Goal: Task Accomplishment & Management: Manage account settings

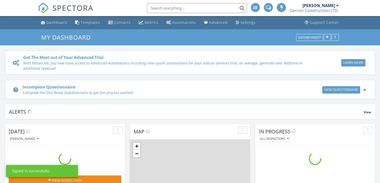
scroll to position [463, 388]
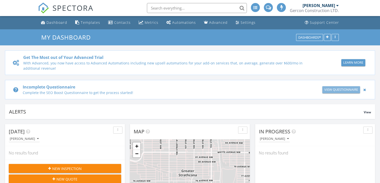
click at [346, 91] on div "View Questionnaire" at bounding box center [342, 89] width 34 height 5
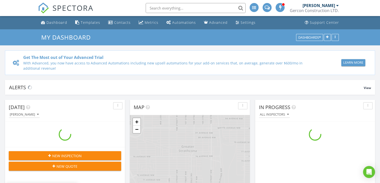
scroll to position [463, 388]
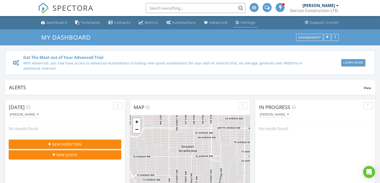
click at [241, 22] on div "Settings" at bounding box center [248, 22] width 15 height 5
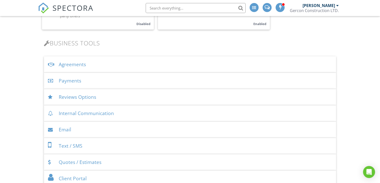
scroll to position [155, 0]
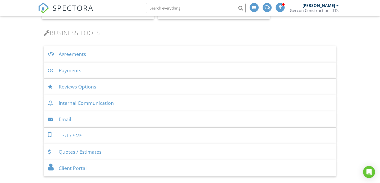
click at [73, 56] on div "Agreements" at bounding box center [190, 54] width 292 height 16
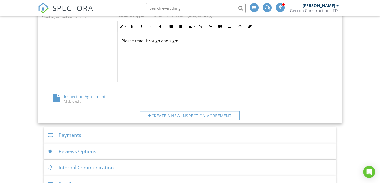
scroll to position [237, 0]
click at [90, 93] on div "Inspection Agreement (click to edit)" at bounding box center [91, 98] width 99 height 10
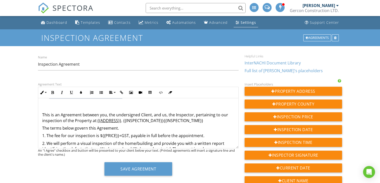
scroll to position [125, 0]
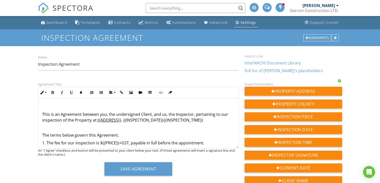
click at [44, 125] on p at bounding box center [138, 128] width 192 height 6
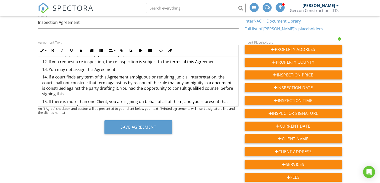
scroll to position [607, 0]
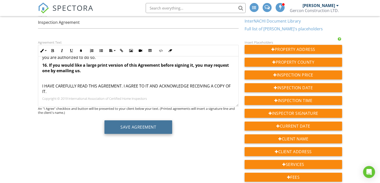
click at [142, 128] on button "Save Agreement" at bounding box center [139, 127] width 68 height 14
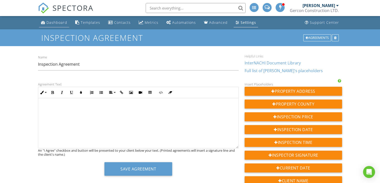
click at [60, 24] on div "Dashboard" at bounding box center [57, 22] width 21 height 5
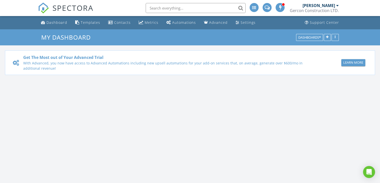
scroll to position [463, 388]
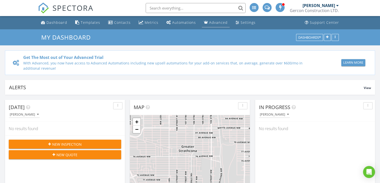
click at [215, 21] on div "Advanced" at bounding box center [218, 22] width 19 height 5
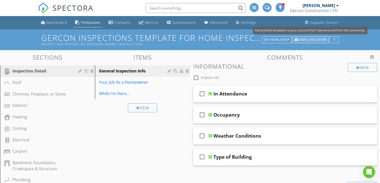
click at [315, 39] on div "Template Center" at bounding box center [311, 40] width 32 height 4
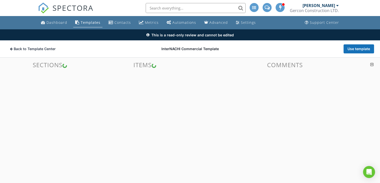
scroll to position [29, 0]
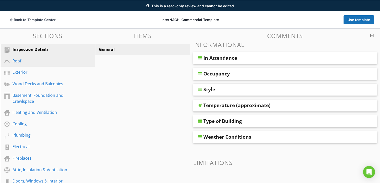
click at [24, 62] on div "Roof" at bounding box center [42, 61] width 59 height 6
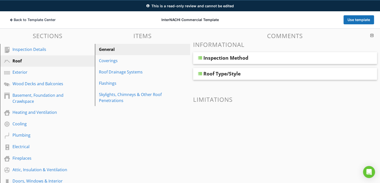
click at [225, 58] on div "Inspection Method" at bounding box center [226, 58] width 45 height 6
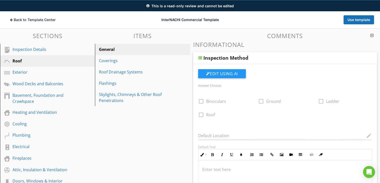
click at [225, 58] on div "Inspection Method" at bounding box center [226, 58] width 45 height 6
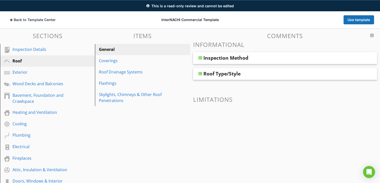
click at [224, 74] on div "Roof Type/Style" at bounding box center [222, 74] width 37 height 6
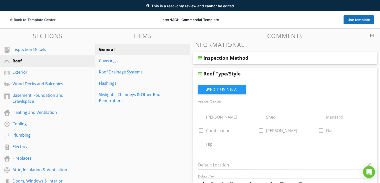
click at [224, 74] on div "Roof Type/Style" at bounding box center [222, 74] width 37 height 6
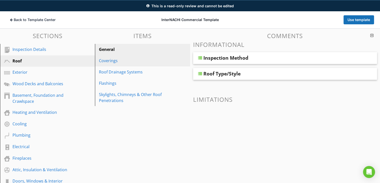
click at [116, 61] on div "Coverings" at bounding box center [134, 61] width 70 height 6
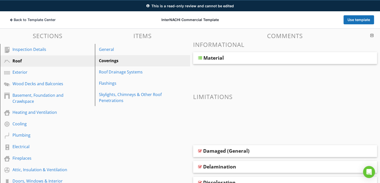
click at [211, 59] on div "Material" at bounding box center [214, 58] width 21 height 6
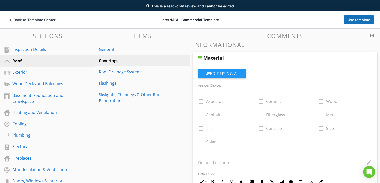
click at [211, 59] on div "Material" at bounding box center [214, 58] width 21 height 6
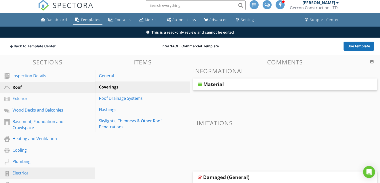
scroll to position [0, 0]
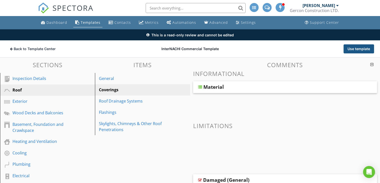
click at [357, 47] on button "Use template" at bounding box center [359, 48] width 31 height 9
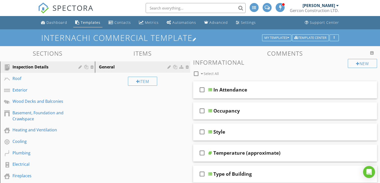
click at [195, 40] on div at bounding box center [195, 39] width 4 height 4
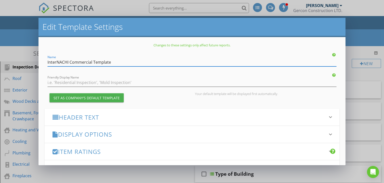
click at [69, 62] on input "InterNACHI Commercial Template" at bounding box center [192, 62] width 289 height 8
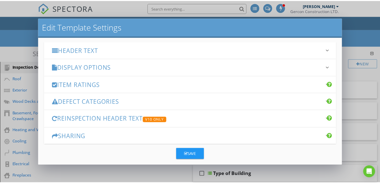
scroll to position [72, 0]
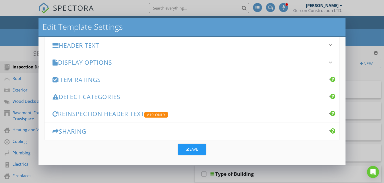
type input "Gercon Inspections Commercial Template"
click at [192, 150] on div "Save" at bounding box center [192, 149] width 12 height 6
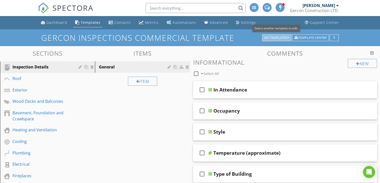
click at [275, 37] on div "My Templates" at bounding box center [277, 38] width 25 height 4
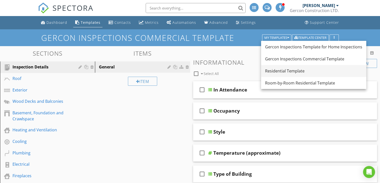
click at [285, 70] on div "Residential Template" at bounding box center [313, 71] width 97 height 6
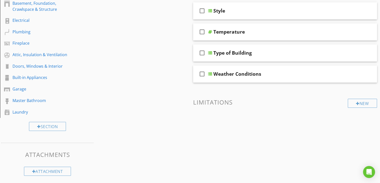
scroll to position [0, 0]
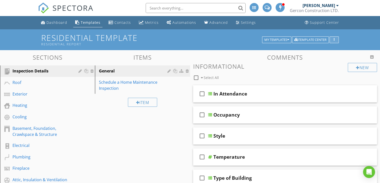
click at [336, 40] on div "button" at bounding box center [334, 40] width 5 height 4
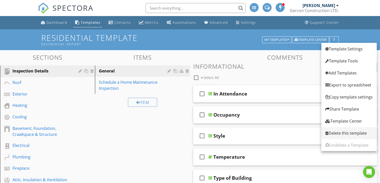
click at [351, 132] on div "Delete this template" at bounding box center [350, 133] width 48 height 6
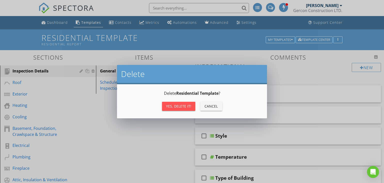
click at [186, 108] on div "Yes, Delete it!" at bounding box center [178, 105] width 25 height 5
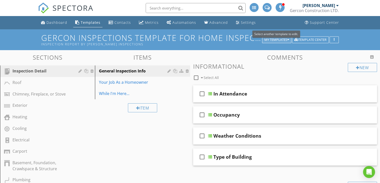
click at [278, 38] on div "My Templates" at bounding box center [277, 40] width 25 height 4
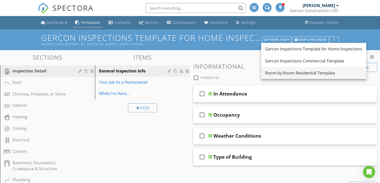
click at [295, 73] on div "Room-by-Room Residential Template" at bounding box center [313, 73] width 97 height 6
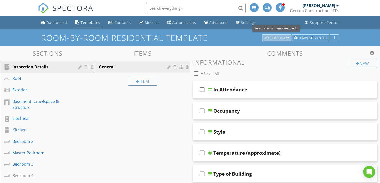
click at [288, 36] on button "My Templates" at bounding box center [276, 37] width 29 height 7
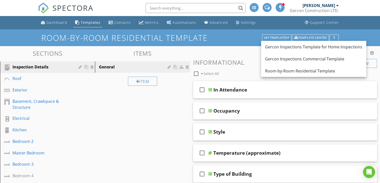
click at [249, 53] on h3 "Comments" at bounding box center [285, 53] width 184 height 7
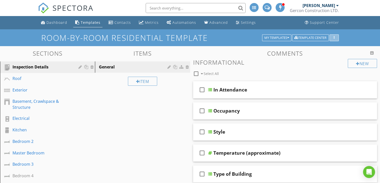
click at [334, 38] on icon "button" at bounding box center [334, 38] width 1 height 4
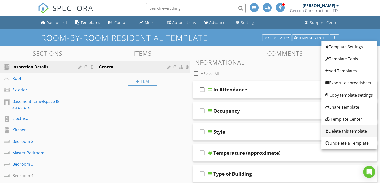
click at [344, 130] on div "Delete this template" at bounding box center [350, 131] width 48 height 6
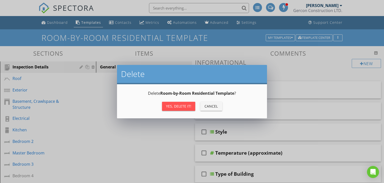
click at [185, 105] on div "Yes, Delete it!" at bounding box center [178, 105] width 25 height 5
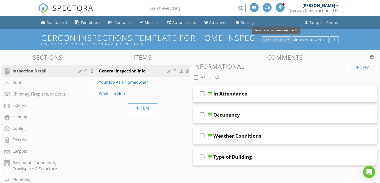
click at [284, 40] on div "My Templates" at bounding box center [277, 40] width 25 height 4
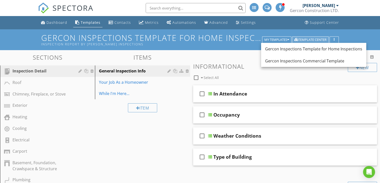
click at [316, 38] on div "Template Center" at bounding box center [311, 40] width 32 height 4
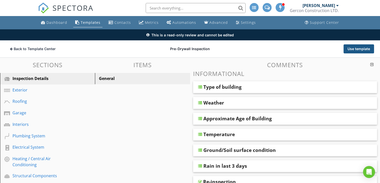
click at [354, 49] on button "Use template" at bounding box center [359, 48] width 31 height 9
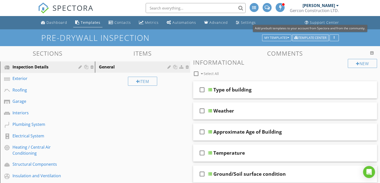
click at [316, 36] on div "Template Center" at bounding box center [311, 38] width 32 height 4
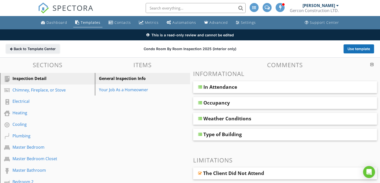
click at [44, 50] on span "Back to Template Center" at bounding box center [35, 48] width 42 height 5
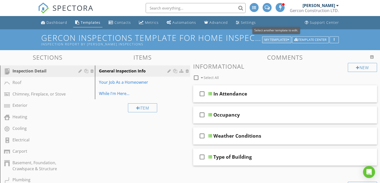
click at [270, 40] on div "My Templates" at bounding box center [277, 40] width 25 height 4
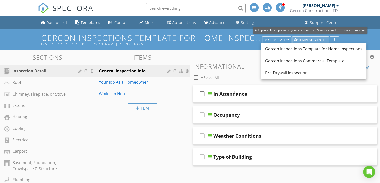
click at [300, 38] on div "Template Center" at bounding box center [311, 40] width 32 height 4
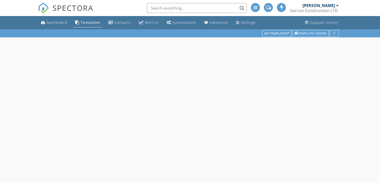
scroll to position [29, 0]
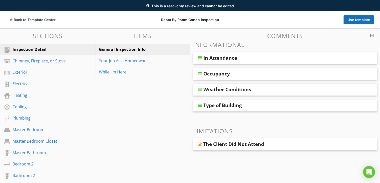
click at [200, 57] on div at bounding box center [200, 58] width 4 height 4
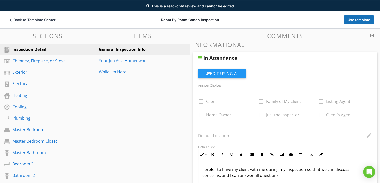
click at [200, 57] on div at bounding box center [200, 58] width 4 height 4
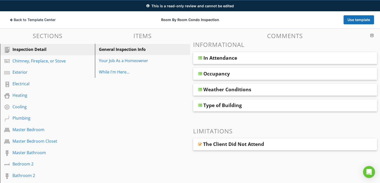
click at [200, 57] on div at bounding box center [200, 58] width 4 height 4
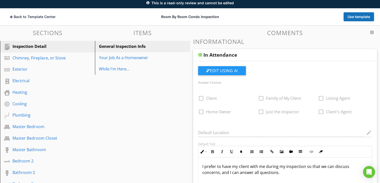
scroll to position [0, 0]
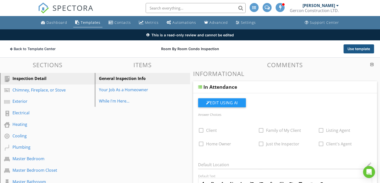
click at [356, 48] on button "Use template" at bounding box center [359, 48] width 31 height 9
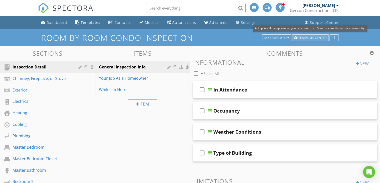
click at [305, 40] on button "Template Center" at bounding box center [310, 37] width 37 height 7
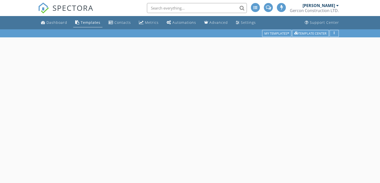
scroll to position [29, 0]
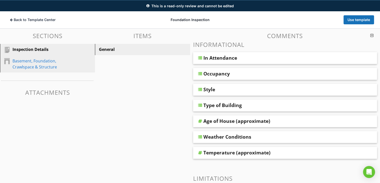
click at [38, 62] on div "Basement, Foundation, Crawlspace & Structure" at bounding box center [42, 64] width 59 height 12
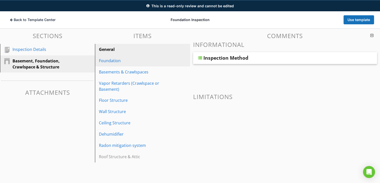
click at [115, 61] on div "Foundation" at bounding box center [134, 61] width 70 height 6
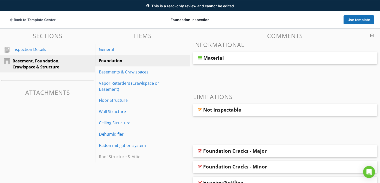
click at [201, 57] on div at bounding box center [200, 58] width 4 height 4
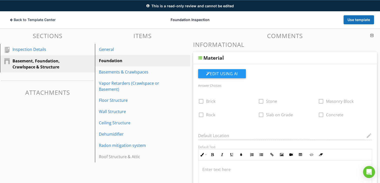
click at [201, 57] on div at bounding box center [200, 58] width 4 height 4
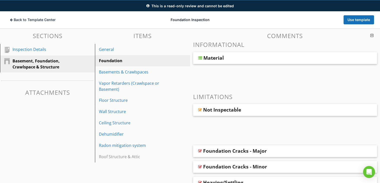
scroll to position [0, 0]
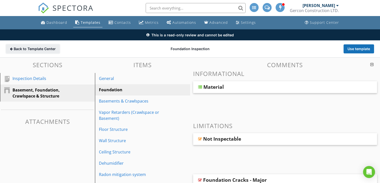
click at [51, 49] on span "Back to Template Center" at bounding box center [35, 48] width 42 height 5
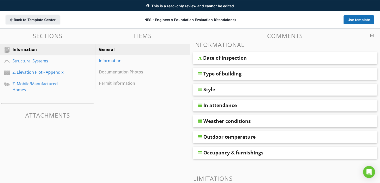
click at [37, 19] on span "Back to Template Center" at bounding box center [35, 19] width 42 height 5
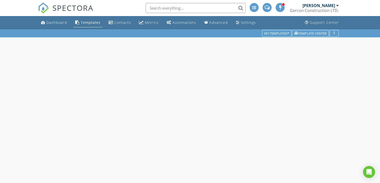
scroll to position [29, 0]
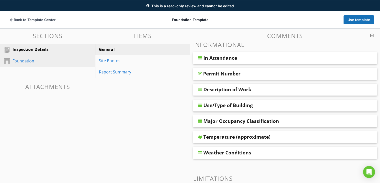
click at [33, 62] on div "Foundation" at bounding box center [42, 61] width 59 height 6
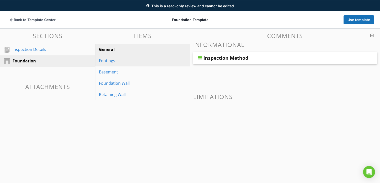
click at [110, 64] on link "Footings" at bounding box center [144, 60] width 94 height 11
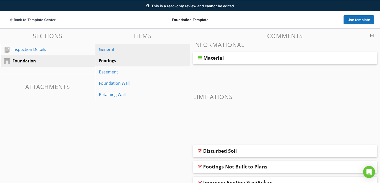
click at [105, 52] on div "General" at bounding box center [134, 49] width 70 height 6
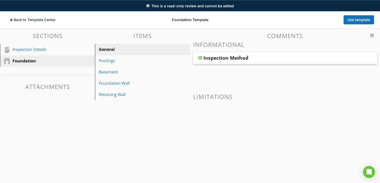
click at [199, 59] on div at bounding box center [200, 58] width 4 height 4
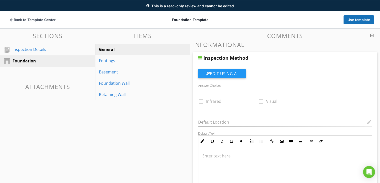
click at [199, 59] on div at bounding box center [200, 58] width 4 height 4
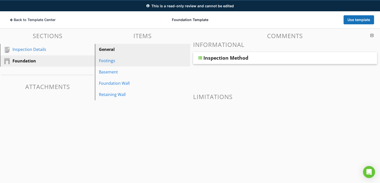
click at [115, 59] on div "Footings" at bounding box center [134, 61] width 70 height 6
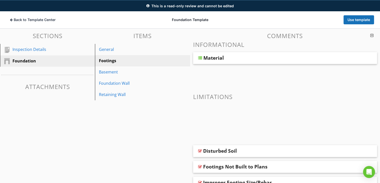
click at [202, 58] on div at bounding box center [200, 58] width 4 height 4
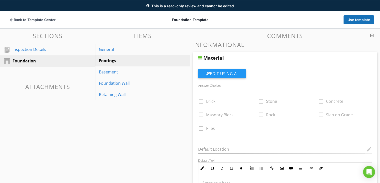
click at [202, 58] on div at bounding box center [200, 58] width 4 height 4
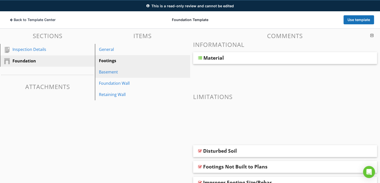
click at [121, 71] on div "Basement" at bounding box center [134, 72] width 70 height 6
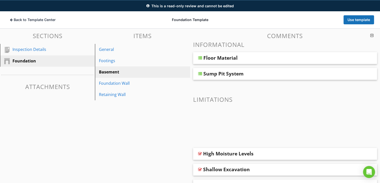
click at [200, 59] on div at bounding box center [200, 58] width 4 height 4
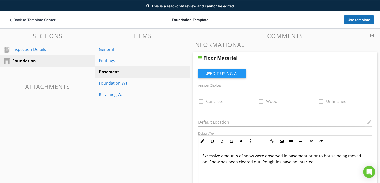
click at [200, 59] on div at bounding box center [200, 58] width 4 height 4
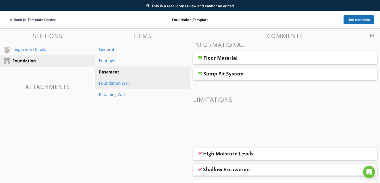
click at [132, 83] on div "Foundation Wall" at bounding box center [134, 83] width 70 height 6
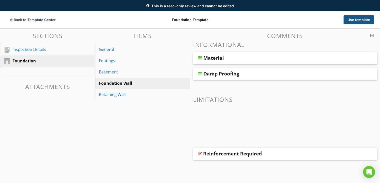
click at [352, 20] on button "Use template" at bounding box center [359, 19] width 31 height 9
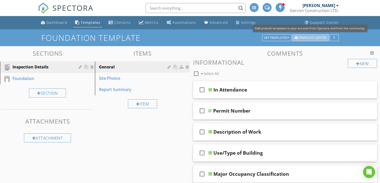
click at [307, 37] on div "Template Center" at bounding box center [311, 38] width 32 height 4
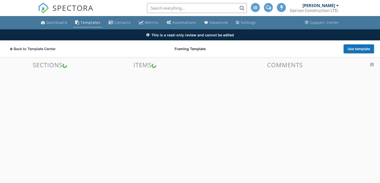
scroll to position [29, 0]
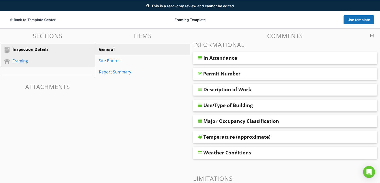
click at [23, 62] on div "Framing" at bounding box center [42, 61] width 59 height 6
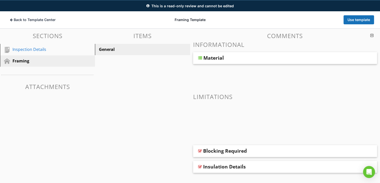
click at [200, 58] on div at bounding box center [200, 58] width 4 height 4
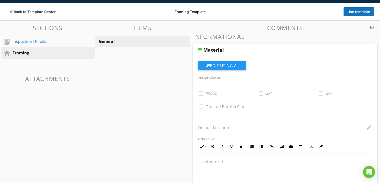
scroll to position [37, 0]
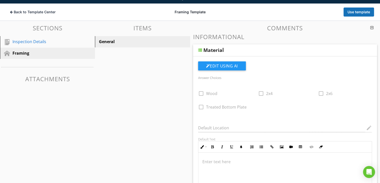
click at [201, 51] on div at bounding box center [200, 50] width 4 height 4
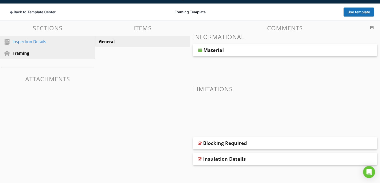
click at [37, 40] on div "Inspection Details" at bounding box center [42, 42] width 59 height 6
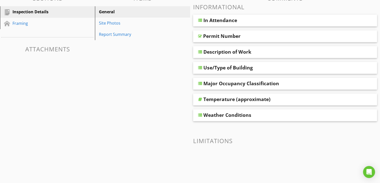
scroll to position [67, 0]
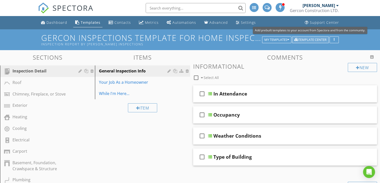
click at [311, 40] on div "Template Center" at bounding box center [311, 40] width 32 height 4
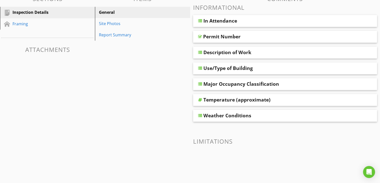
scroll to position [67, 0]
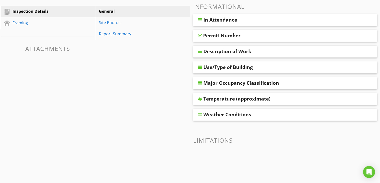
click at [200, 85] on div "Major Occupancy Classification" at bounding box center [285, 83] width 184 height 12
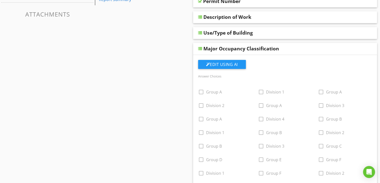
scroll to position [101, 0]
click at [199, 49] on div at bounding box center [200, 49] width 4 height 4
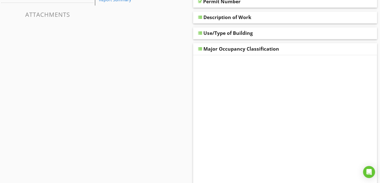
scroll to position [78, 0]
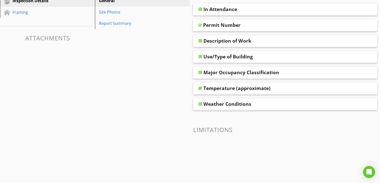
click at [201, 56] on div at bounding box center [200, 57] width 4 height 4
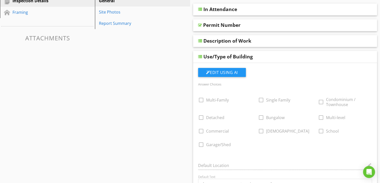
scroll to position [101, 0]
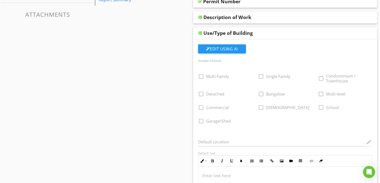
click at [199, 32] on div at bounding box center [200, 33] width 4 height 4
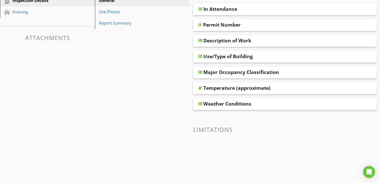
scroll to position [78, 0]
click at [199, 103] on div at bounding box center [200, 104] width 4 height 4
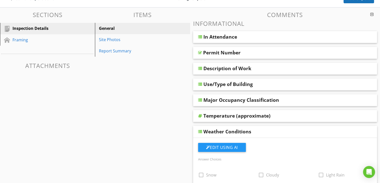
scroll to position [0, 0]
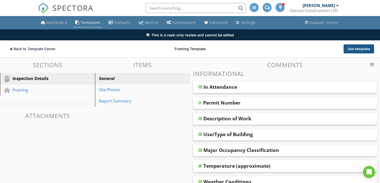
click at [360, 49] on button "Use template" at bounding box center [359, 48] width 31 height 9
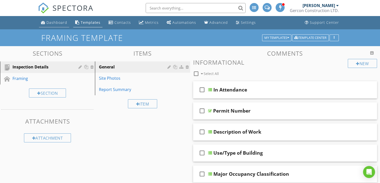
click at [56, 23] on div "Dashboard" at bounding box center [57, 22] width 21 height 5
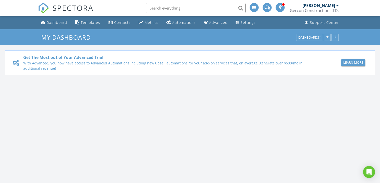
scroll to position [463, 388]
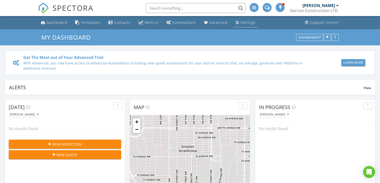
click at [246, 25] on link "Settings" at bounding box center [246, 22] width 24 height 9
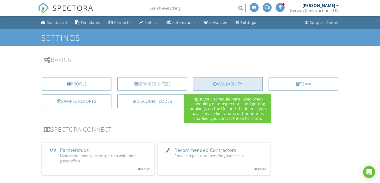
click at [214, 83] on div at bounding box center [215, 84] width 4 height 4
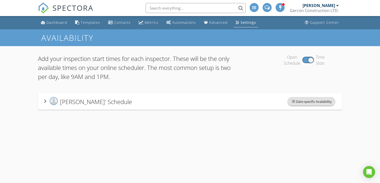
click at [310, 102] on span "Date-specific Availability" at bounding box center [311, 101] width 47 height 8
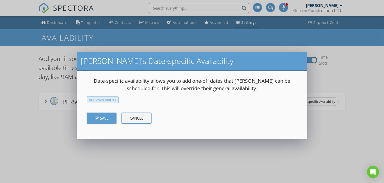
click at [102, 98] on div "Add Availability" at bounding box center [103, 99] width 32 height 7
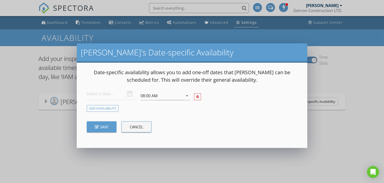
click at [131, 95] on div at bounding box center [112, 94] width 50 height 12
click at [135, 128] on div "Cancel" at bounding box center [137, 127] width 14 height 6
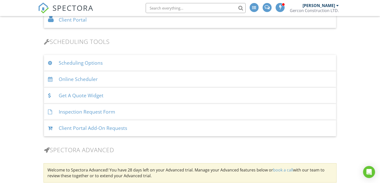
scroll to position [303, 0]
click at [87, 64] on div "Scheduling Options" at bounding box center [190, 63] width 292 height 16
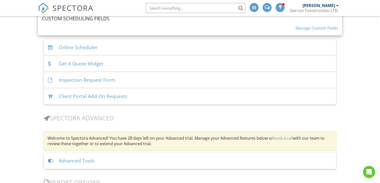
scroll to position [562, 0]
click at [66, 73] on div "Inspection Request Form" at bounding box center [190, 80] width 292 height 16
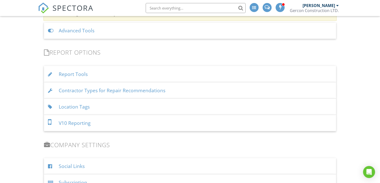
scroll to position [883, 0]
click at [69, 75] on div "Report Tools" at bounding box center [190, 74] width 292 height 16
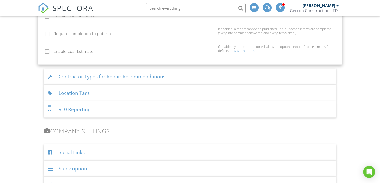
scroll to position [1013, 0]
click at [70, 76] on div "Contractor Types for Repair Recommendations" at bounding box center [190, 76] width 292 height 16
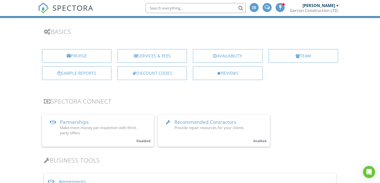
scroll to position [20, 0]
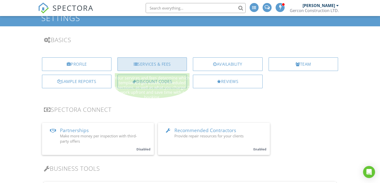
click at [145, 65] on div "Services & Fees" at bounding box center [153, 64] width 70 height 14
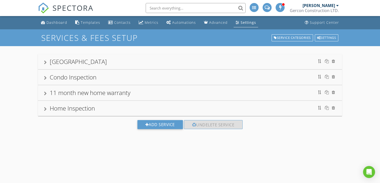
click at [67, 63] on div "Town House" at bounding box center [78, 61] width 57 height 8
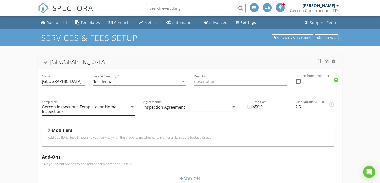
click at [132, 107] on icon "arrow_drop_down" at bounding box center [133, 107] width 6 height 6
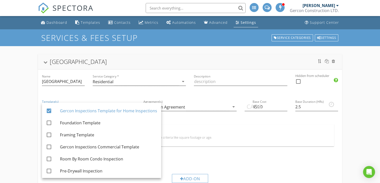
click at [131, 98] on div "Template(s) Gercon Inspections Template for Home Inspections arrow_drop_down" at bounding box center [89, 110] width 102 height 30
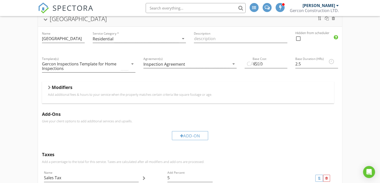
scroll to position [41, 0]
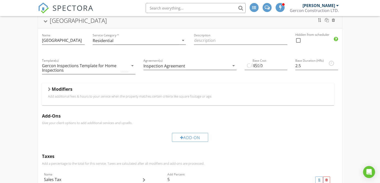
click at [65, 90] on h5 "Modifiers" at bounding box center [62, 88] width 21 height 5
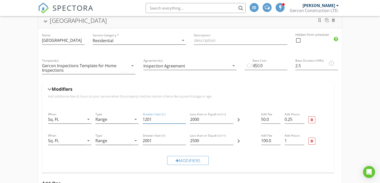
click at [152, 119] on input "1201" at bounding box center [164, 119] width 43 height 8
type input "1100"
click at [246, 156] on div "Modifiers" at bounding box center [188, 160] width 284 height 17
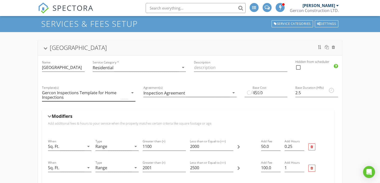
scroll to position [13, 0]
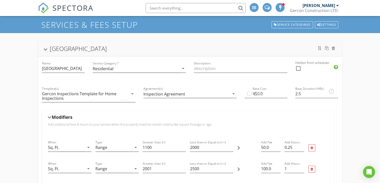
click at [47, 49] on div at bounding box center [46, 49] width 4 height 3
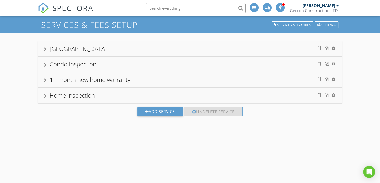
click at [51, 64] on div "Condo Inspection" at bounding box center [73, 64] width 47 height 8
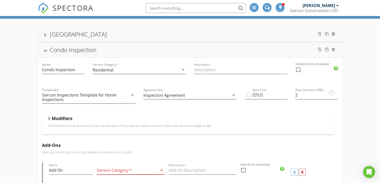
scroll to position [28, 0]
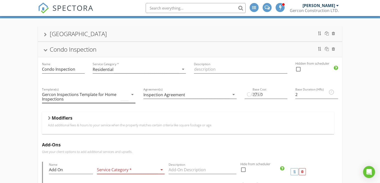
click at [133, 94] on icon "arrow_drop_down" at bounding box center [133, 94] width 6 height 6
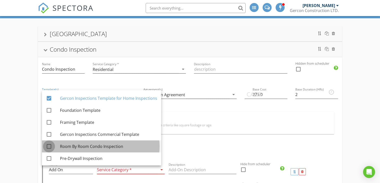
click at [49, 146] on div at bounding box center [49, 146] width 9 height 9
checkbox input "true"
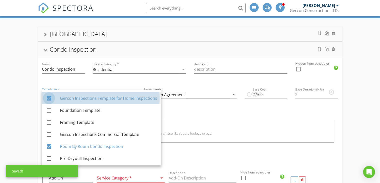
click at [48, 98] on div at bounding box center [49, 98] width 9 height 9
checkbox input "false"
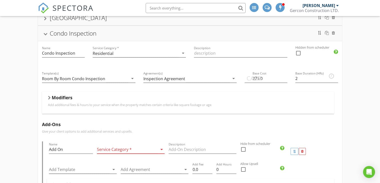
scroll to position [45, 0]
click at [84, 99] on div "Modifiers" at bounding box center [188, 98] width 280 height 8
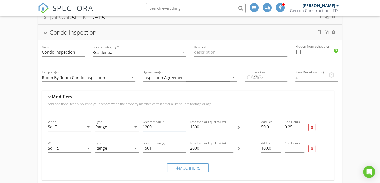
click at [152, 127] on input "1200" at bounding box center [164, 127] width 43 height 8
type input "1100"
click at [159, 163] on div "Modifiers" at bounding box center [188, 167] width 284 height 17
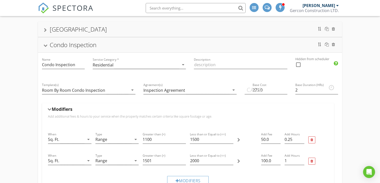
scroll to position [30, 0]
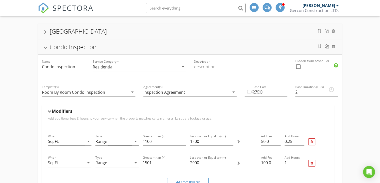
click at [46, 46] on div at bounding box center [46, 47] width 4 height 3
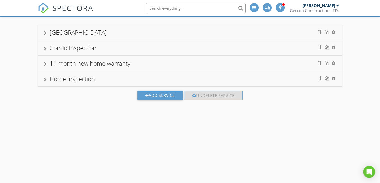
scroll to position [29, 0]
click at [46, 64] on div at bounding box center [45, 64] width 3 height 4
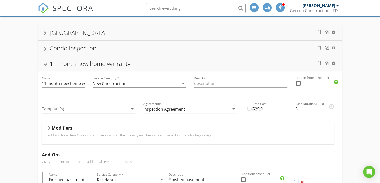
click at [132, 108] on icon "arrow_drop_down" at bounding box center [133, 109] width 6 height 6
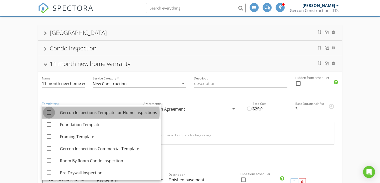
click at [49, 111] on div at bounding box center [49, 112] width 9 height 9
checkbox input "true"
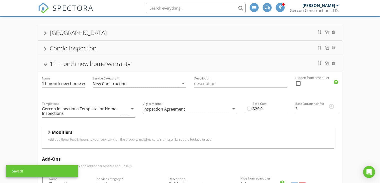
click at [82, 137] on p "Add additional fees & hours to your service when the property matches certain c…" at bounding box center [188, 139] width 280 height 4
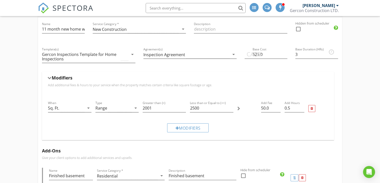
scroll to position [84, 0]
click at [183, 127] on div "Modifiers" at bounding box center [188, 126] width 42 height 9
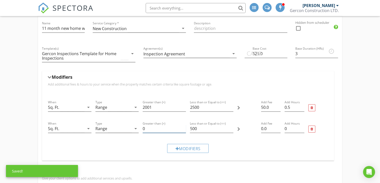
click at [148, 127] on input "0" at bounding box center [164, 128] width 43 height 8
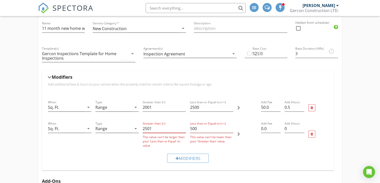
type input "2501"
click at [197, 129] on input "500" at bounding box center [211, 128] width 43 height 8
type input "5"
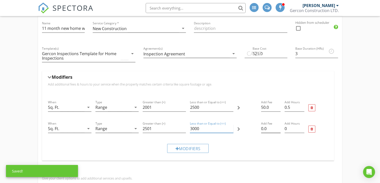
type input "3000"
click at [269, 129] on input "0.0" at bounding box center [271, 128] width 20 height 8
type input "0"
type input "100"
click at [26, 153] on div "Town House Name Town House Service Category * Residential arrow_drop_down Descr…" at bounding box center [190, 186] width 380 height 448
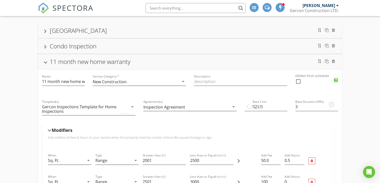
scroll to position [0, 0]
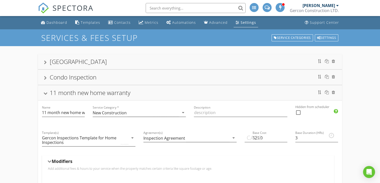
click at [46, 93] on div at bounding box center [46, 93] width 4 height 3
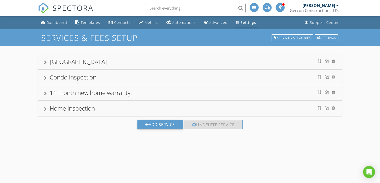
click at [44, 108] on div at bounding box center [45, 109] width 3 height 4
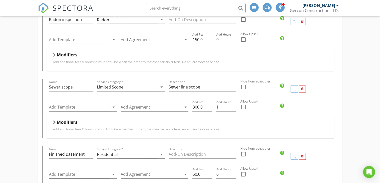
scroll to position [209, 0]
click at [68, 56] on h5 "Modifiers" at bounding box center [67, 54] width 21 height 5
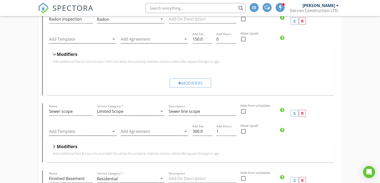
click at [68, 56] on h5 "Modifiers" at bounding box center [67, 54] width 21 height 5
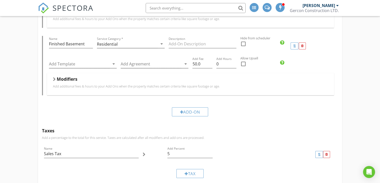
scroll to position [319, 0]
click at [77, 81] on div "Modifiers" at bounding box center [190, 80] width 275 height 8
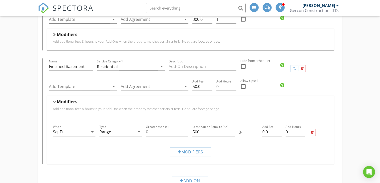
scroll to position [296, 0]
click at [94, 103] on div "Modifiers" at bounding box center [190, 103] width 275 height 8
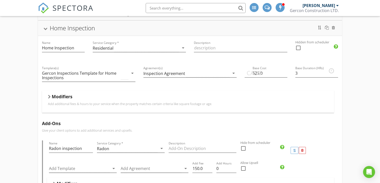
scroll to position [79, 0]
click at [63, 98] on h5 "Modifiers" at bounding box center [62, 97] width 21 height 5
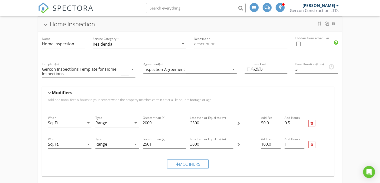
scroll to position [0, 0]
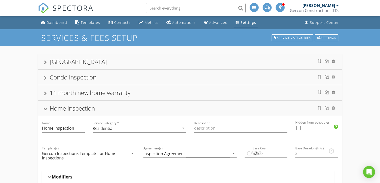
click at [45, 108] on div at bounding box center [46, 109] width 4 height 3
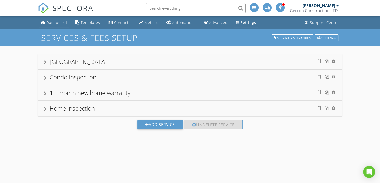
click at [63, 21] on div "Dashboard" at bounding box center [57, 22] width 21 height 5
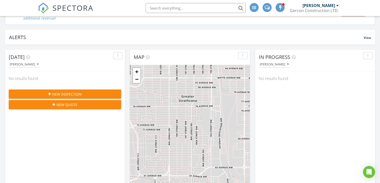
scroll to position [51, 0]
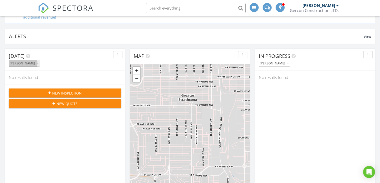
click at [37, 63] on icon "button" at bounding box center [38, 64] width 2 height 4
click at [287, 63] on icon "button" at bounding box center [288, 64] width 2 height 4
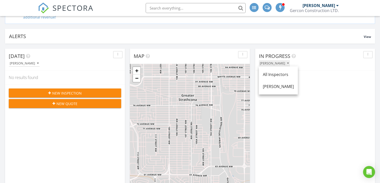
click at [287, 63] on icon "button" at bounding box center [288, 64] width 2 height 4
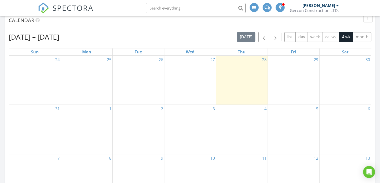
scroll to position [237, 0]
click at [251, 83] on div "28" at bounding box center [242, 79] width 52 height 49
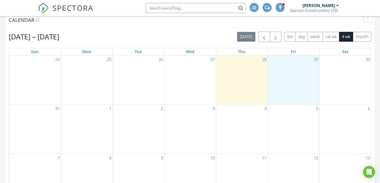
click at [294, 76] on div "29" at bounding box center [294, 79] width 52 height 49
click at [187, 41] on div "[DATE] – [DATE] [DATE] list day week cal wk 4 wk month" at bounding box center [190, 37] width 363 height 10
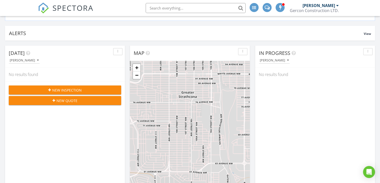
scroll to position [0, 0]
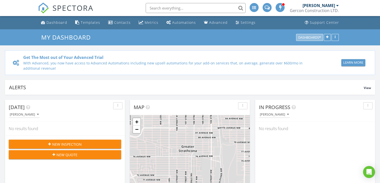
click at [320, 37] on icon "button" at bounding box center [320, 38] width 2 height 4
